Goal: Transaction & Acquisition: Purchase product/service

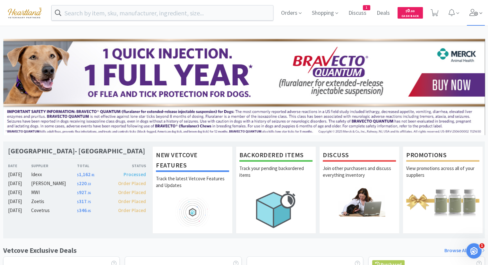
click at [474, 10] on icon at bounding box center [473, 12] width 9 height 7
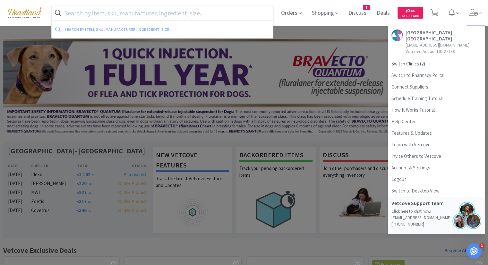
click at [135, 13] on input "text" at bounding box center [162, 12] width 221 height 15
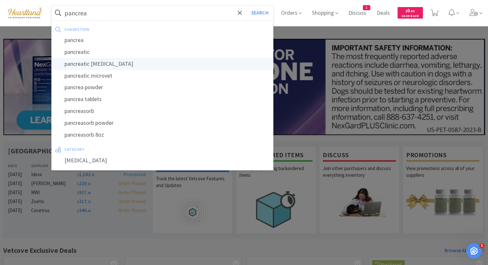
click at [117, 64] on div "pancreatic [MEDICAL_DATA]" at bounding box center [162, 64] width 221 height 12
type input "pancreatic [MEDICAL_DATA]"
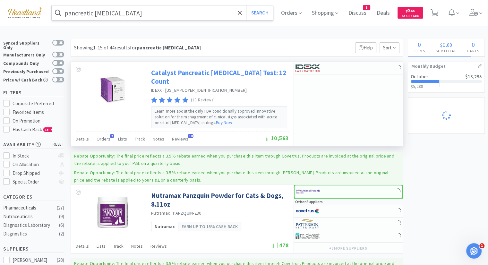
select select "3"
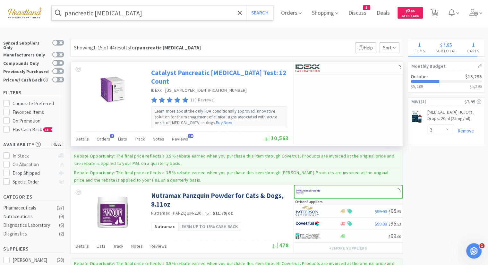
click at [190, 71] on link "Catalyst Pancreatic [MEDICAL_DATA] Test: 12 Count" at bounding box center [219, 77] width 136 height 18
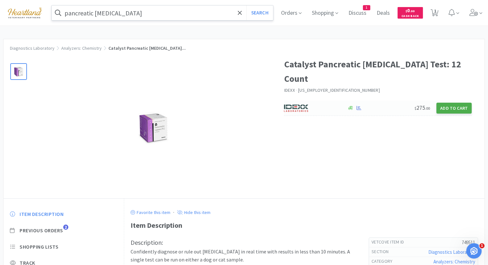
click at [449, 103] on button "Add to Cart" at bounding box center [453, 108] width 35 height 11
select select "1"
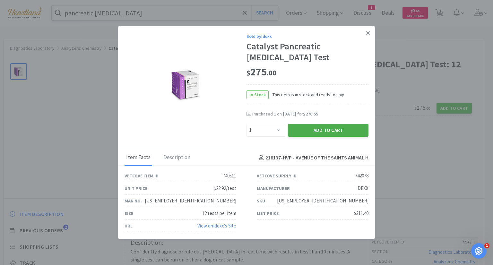
click at [317, 127] on button "Add to Cart" at bounding box center [328, 130] width 80 height 13
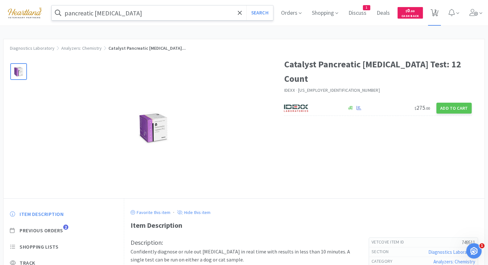
click at [438, 12] on icon at bounding box center [434, 12] width 8 height 7
select select "1"
select select "3"
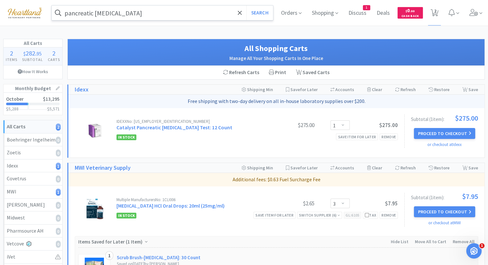
click at [118, 10] on input "pancreatic [MEDICAL_DATA]" at bounding box center [162, 12] width 221 height 15
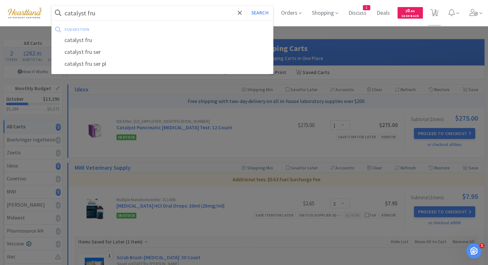
type input "catalyst fru"
click at [246, 5] on button "Search" at bounding box center [259, 12] width 27 height 15
select select "3"
select select "1"
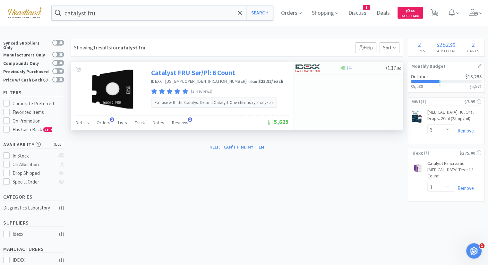
click at [231, 72] on link "Catalyst FRU Ser/Pl: 6 Count" at bounding box center [193, 72] width 84 height 9
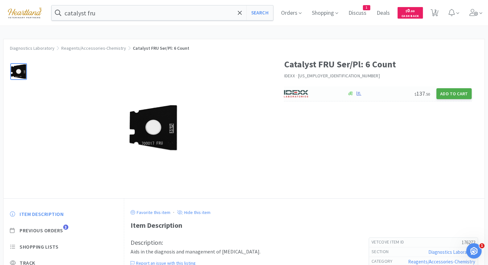
click at [457, 95] on button "Add to Cart" at bounding box center [453, 93] width 35 height 11
select select "1"
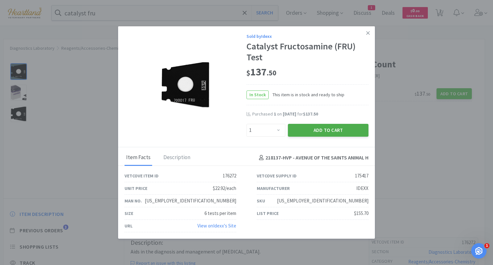
click at [313, 127] on button "Add to Cart" at bounding box center [328, 130] width 80 height 13
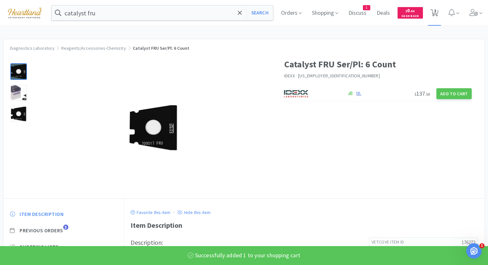
click at [436, 11] on span "3" at bounding box center [435, 11] width 2 height 26
select select "1"
select select "3"
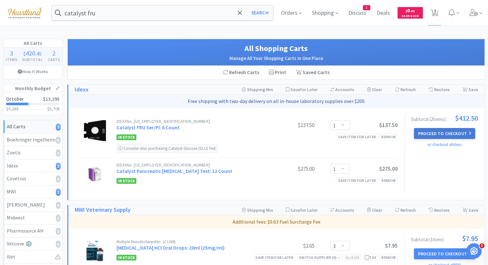
click at [467, 133] on button "Proceed to Checkout" at bounding box center [444, 133] width 61 height 11
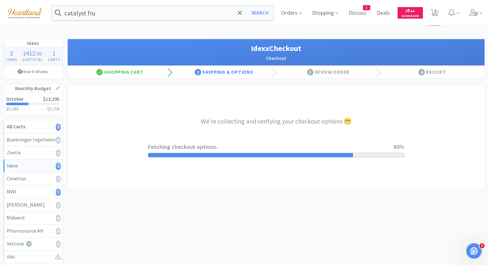
select select "904"
select select "003"
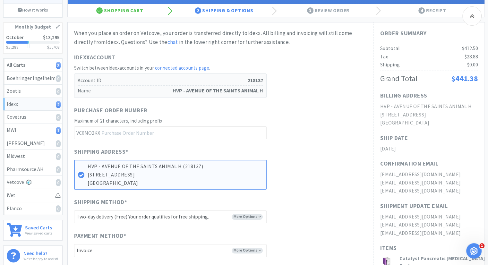
scroll to position [158, 0]
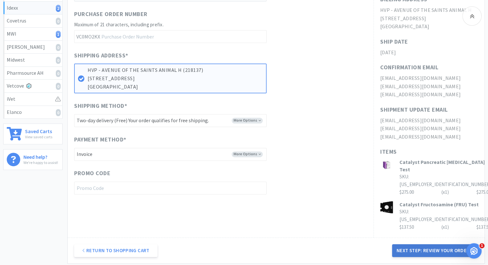
click at [440, 251] on button "Next Step: Review Your Order" at bounding box center [435, 250] width 86 height 13
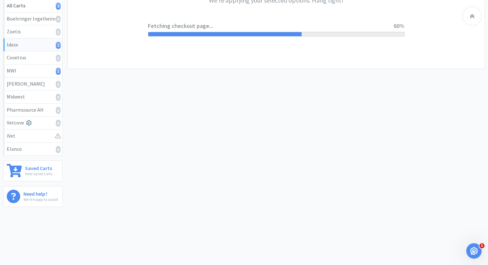
scroll to position [0, 0]
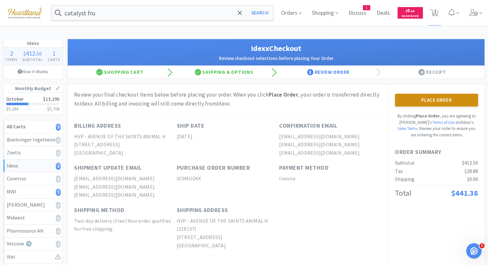
click at [426, 98] on button "Place Order" at bounding box center [436, 100] width 83 height 13
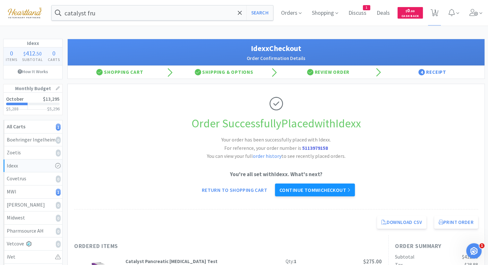
click at [344, 190] on link "Continue to MWI checkout" at bounding box center [315, 189] width 80 height 13
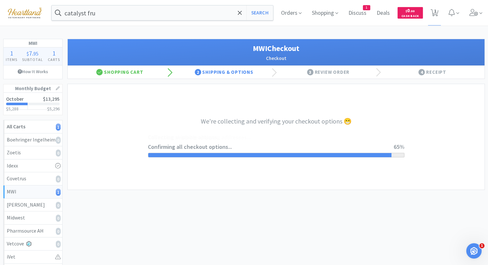
select select "STD_"
select select "FX9"
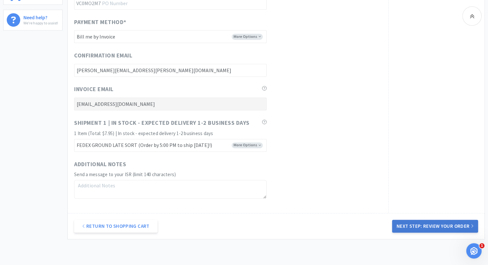
scroll to position [321, 0]
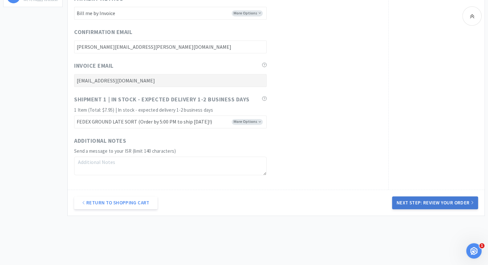
click at [443, 205] on button "Next Step: Review Your Order" at bounding box center [435, 202] width 86 height 13
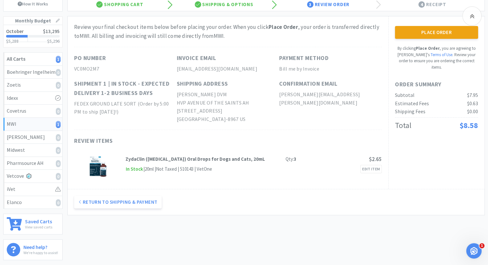
scroll to position [0, 0]
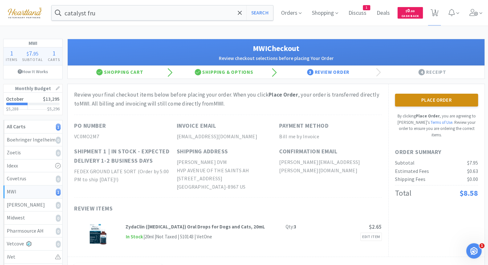
click at [456, 97] on button "Place Order" at bounding box center [436, 100] width 83 height 13
